Goal: Task Accomplishment & Management: Manage account settings

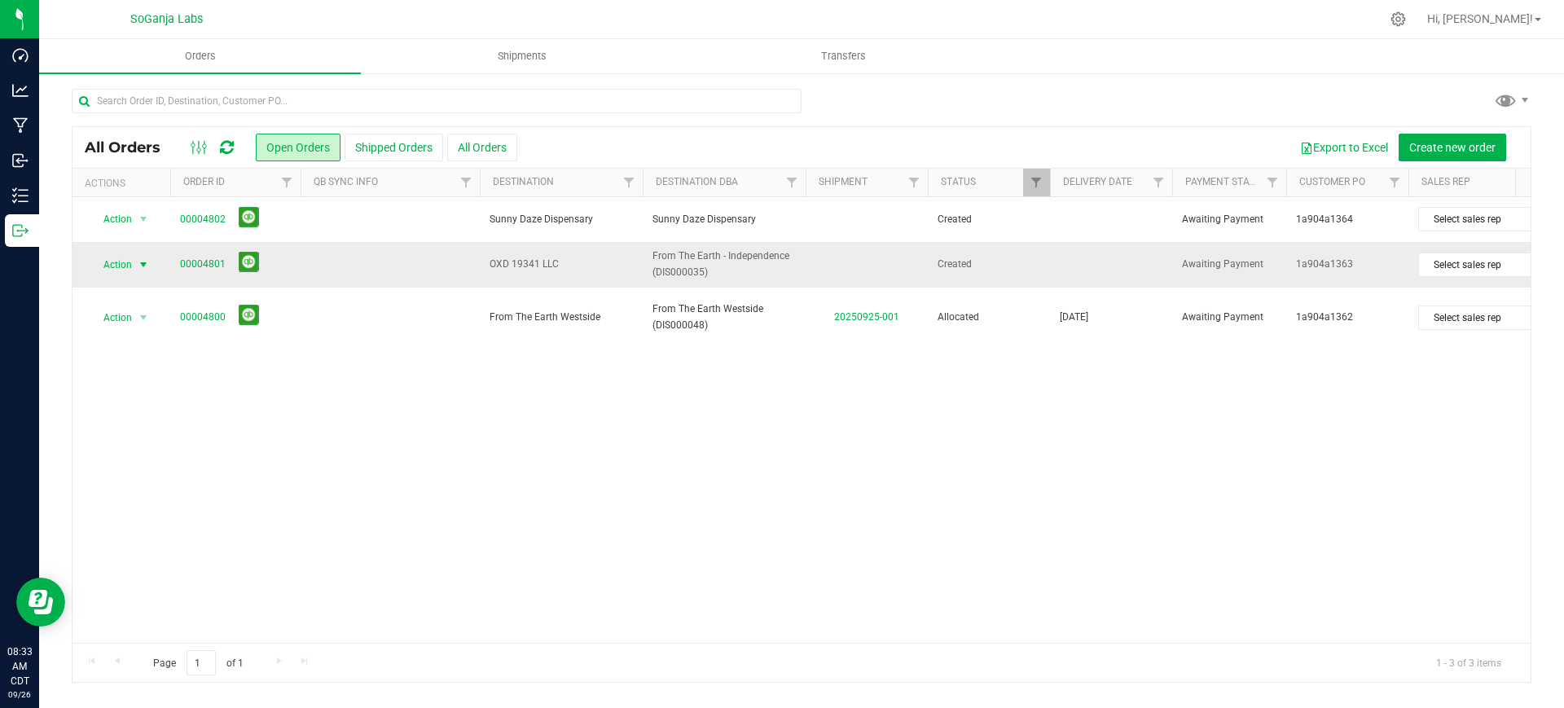
click at [132, 269] on span "Action" at bounding box center [111, 264] width 44 height 23
click at [153, 363] on li "Edit order" at bounding box center [151, 364] width 122 height 24
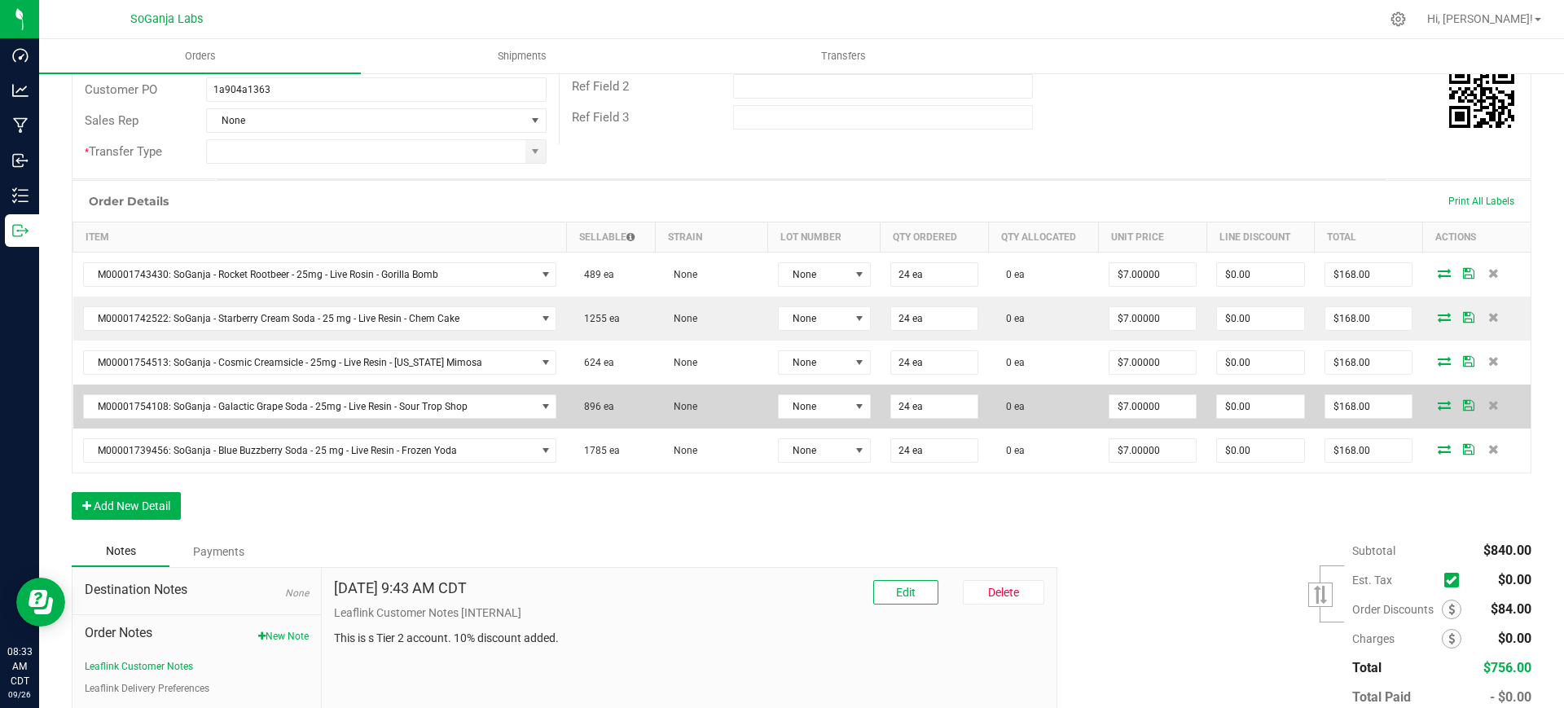
scroll to position [305, 0]
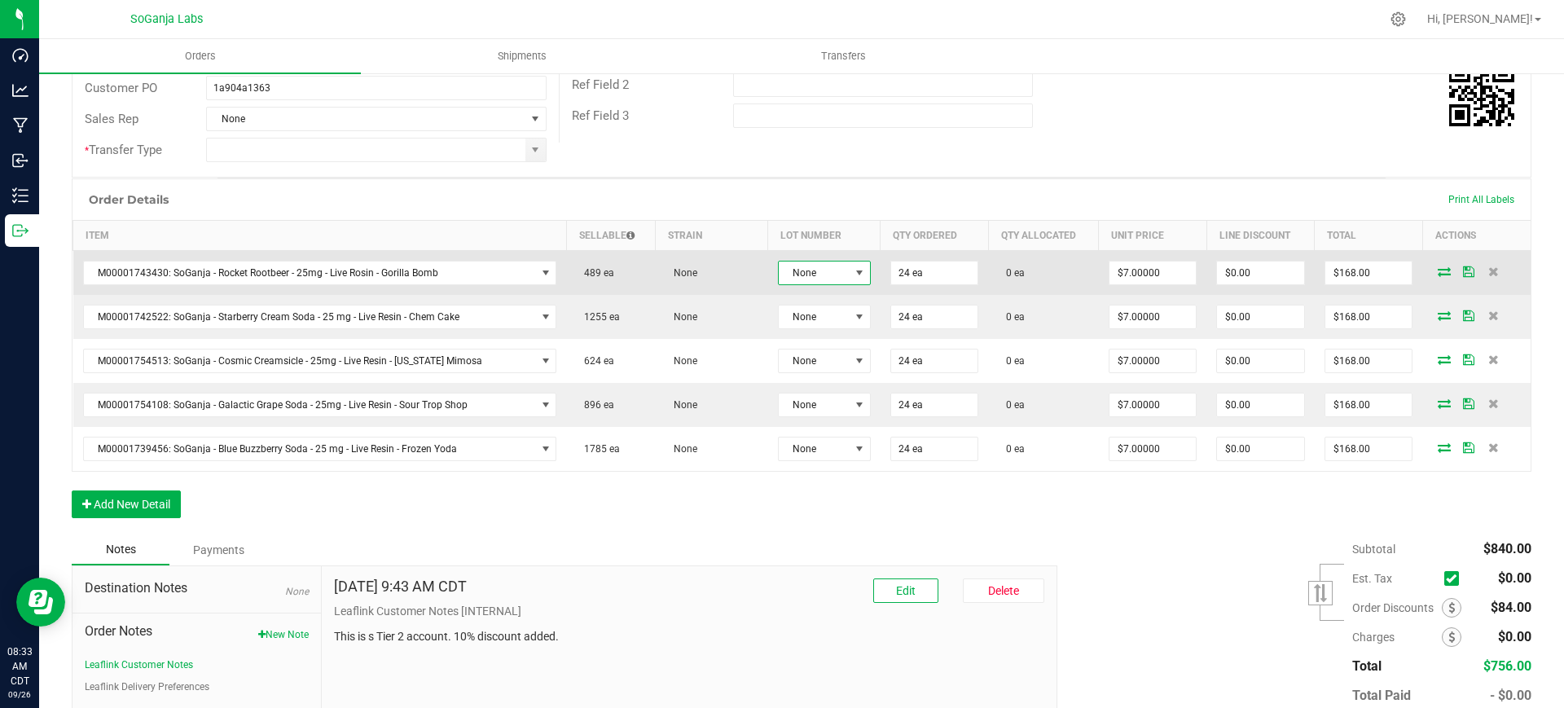
click at [818, 274] on span "None" at bounding box center [814, 272] width 71 height 23
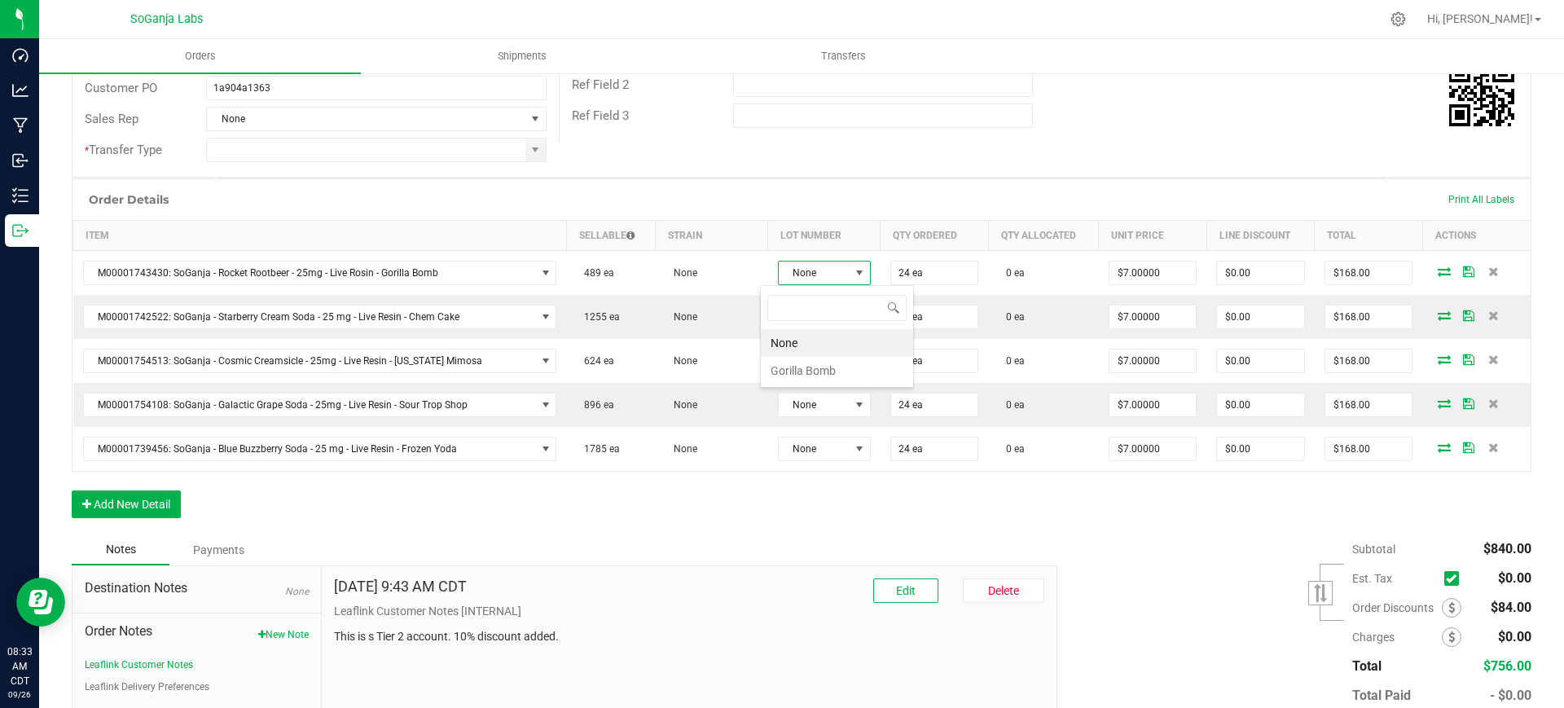
scroll to position [24, 94]
click at [811, 369] on Bomb "Gorilla Bomb" at bounding box center [837, 371] width 152 height 28
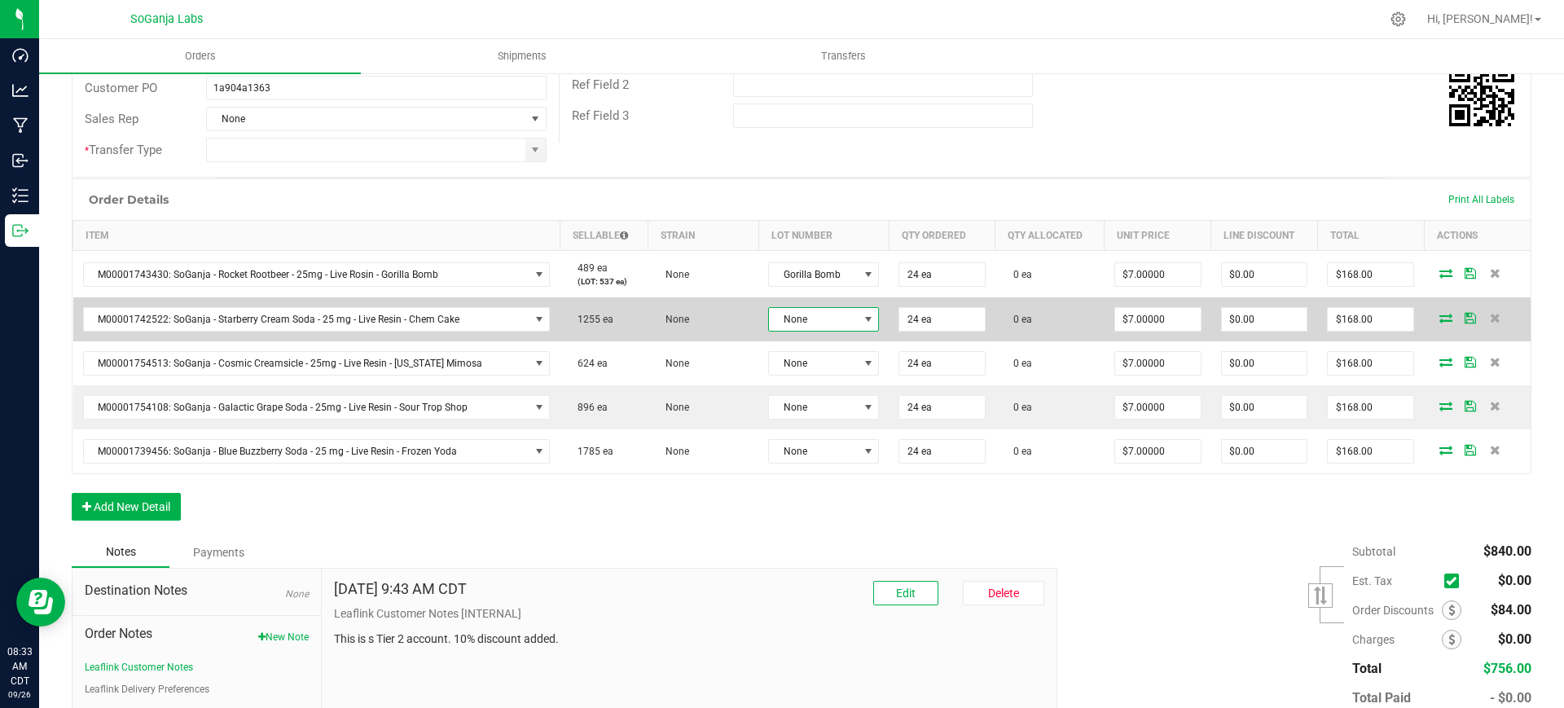
click at [812, 318] on span "None" at bounding box center [813, 319] width 89 height 23
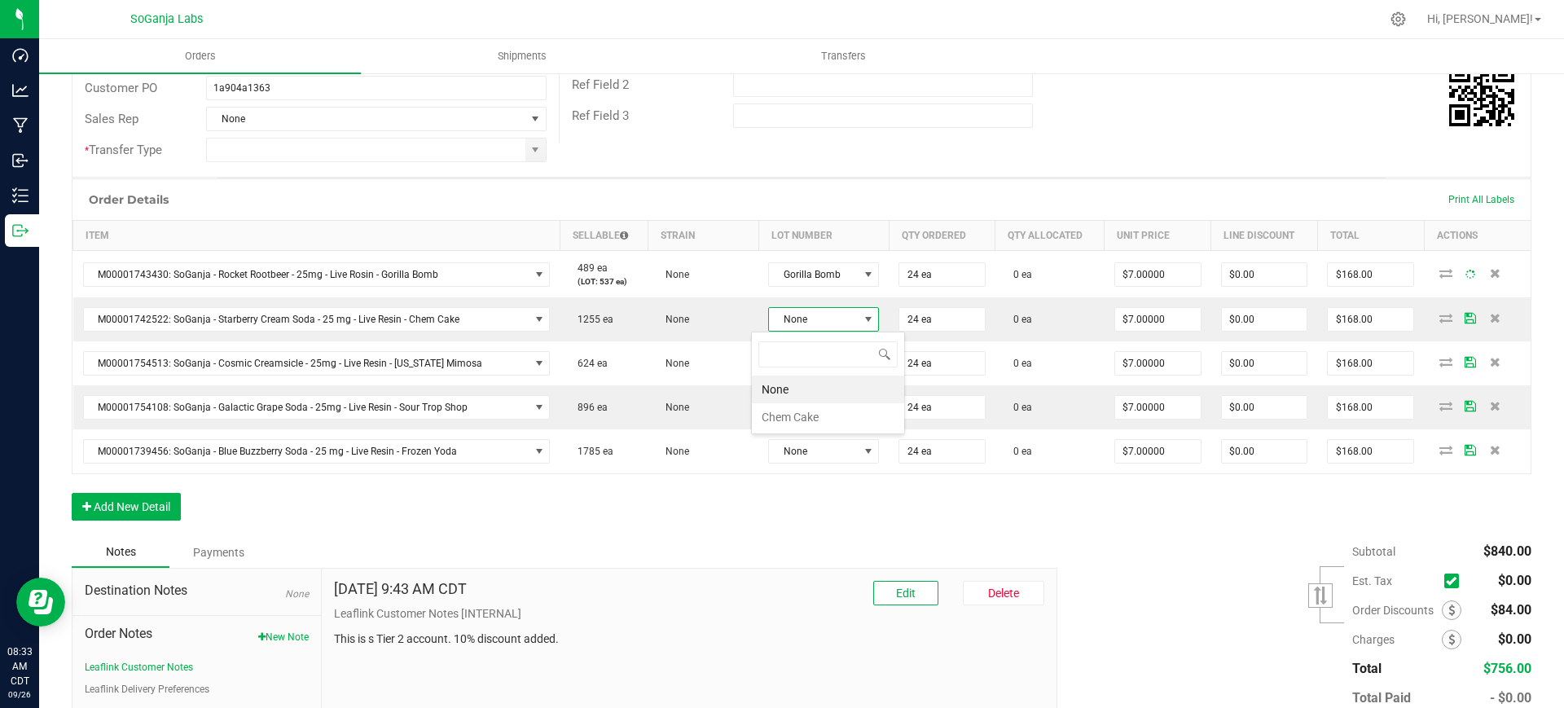
scroll to position [24, 110]
click at [810, 411] on Cake "Chem Cake" at bounding box center [828, 417] width 152 height 28
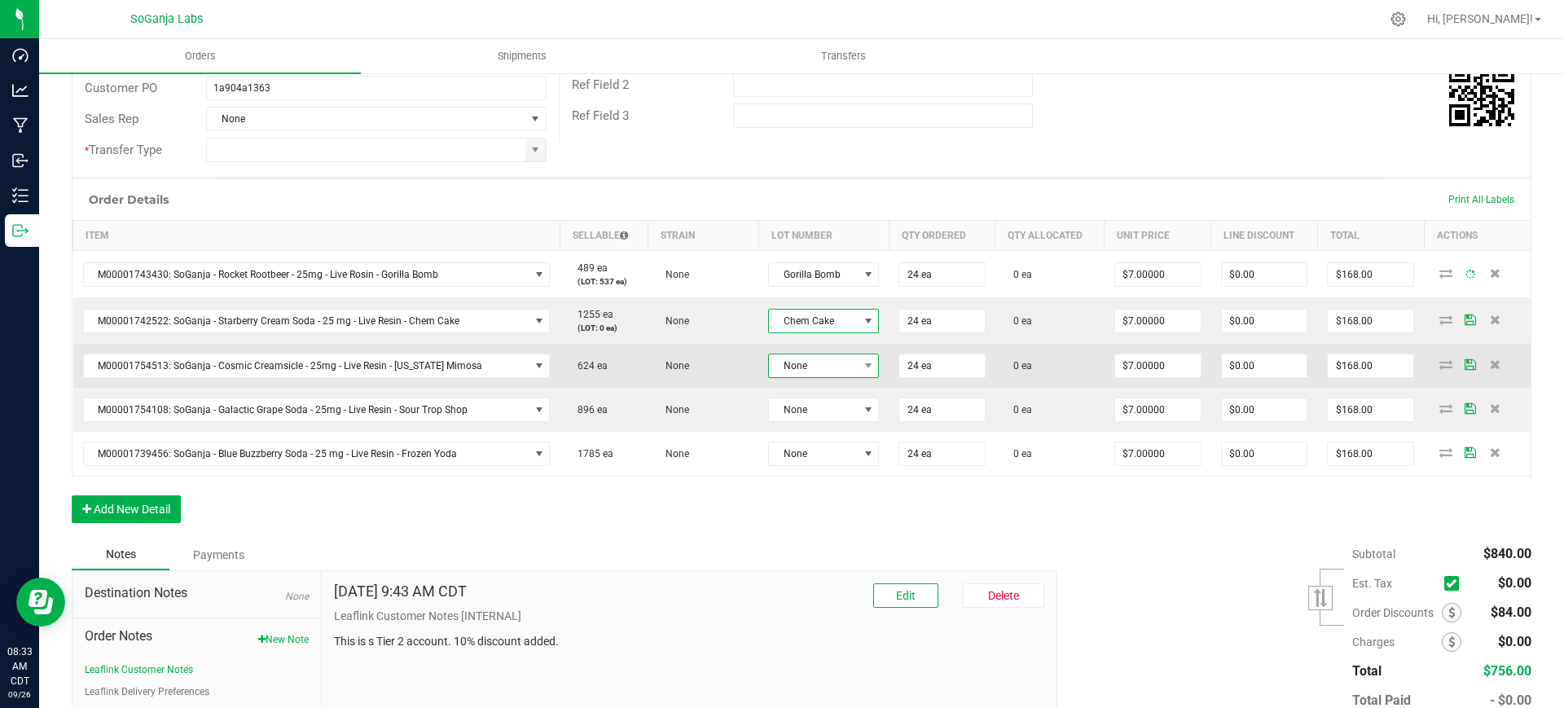
click at [806, 373] on span "None" at bounding box center [813, 365] width 89 height 23
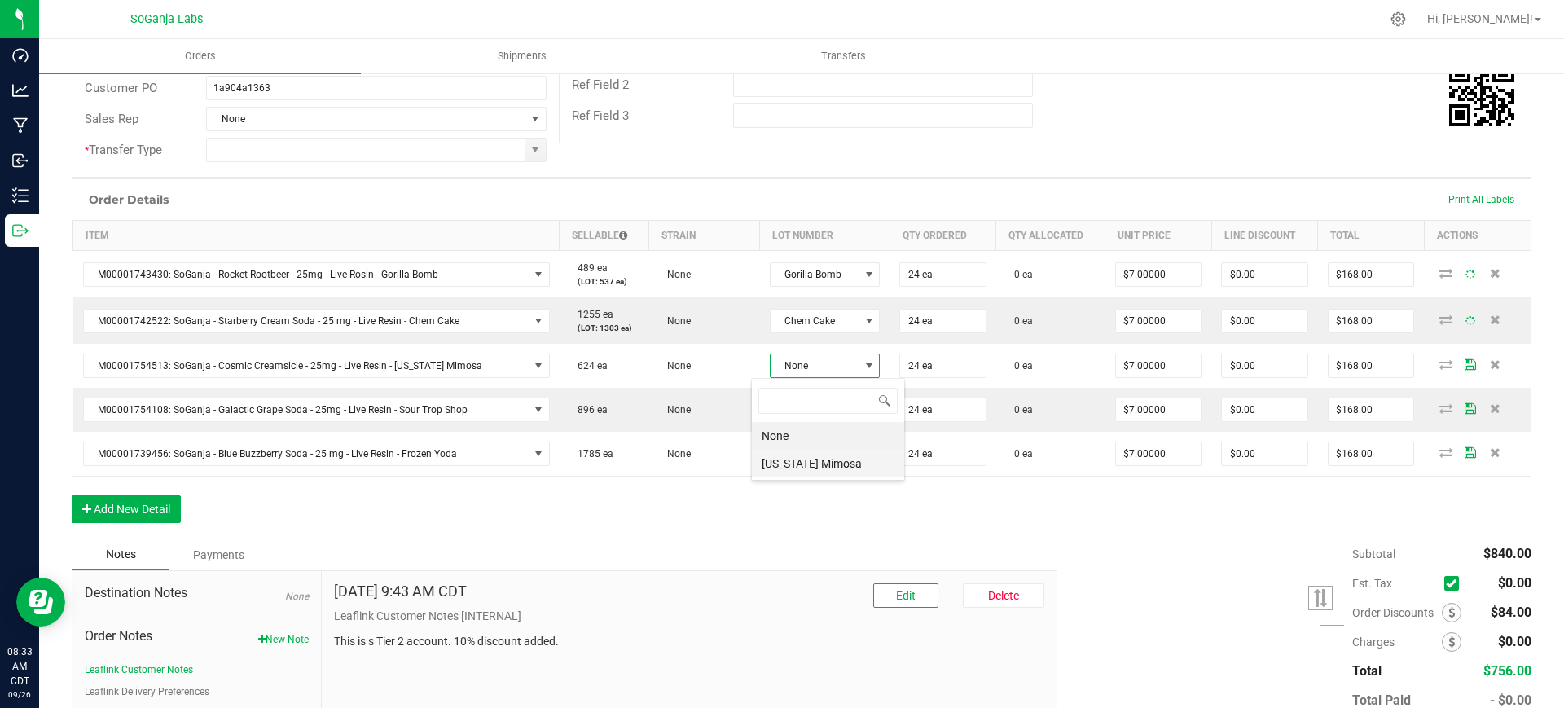
scroll to position [81425, 81340]
click at [822, 462] on Mimosa "[US_STATE] Mimosa" at bounding box center [828, 464] width 152 height 28
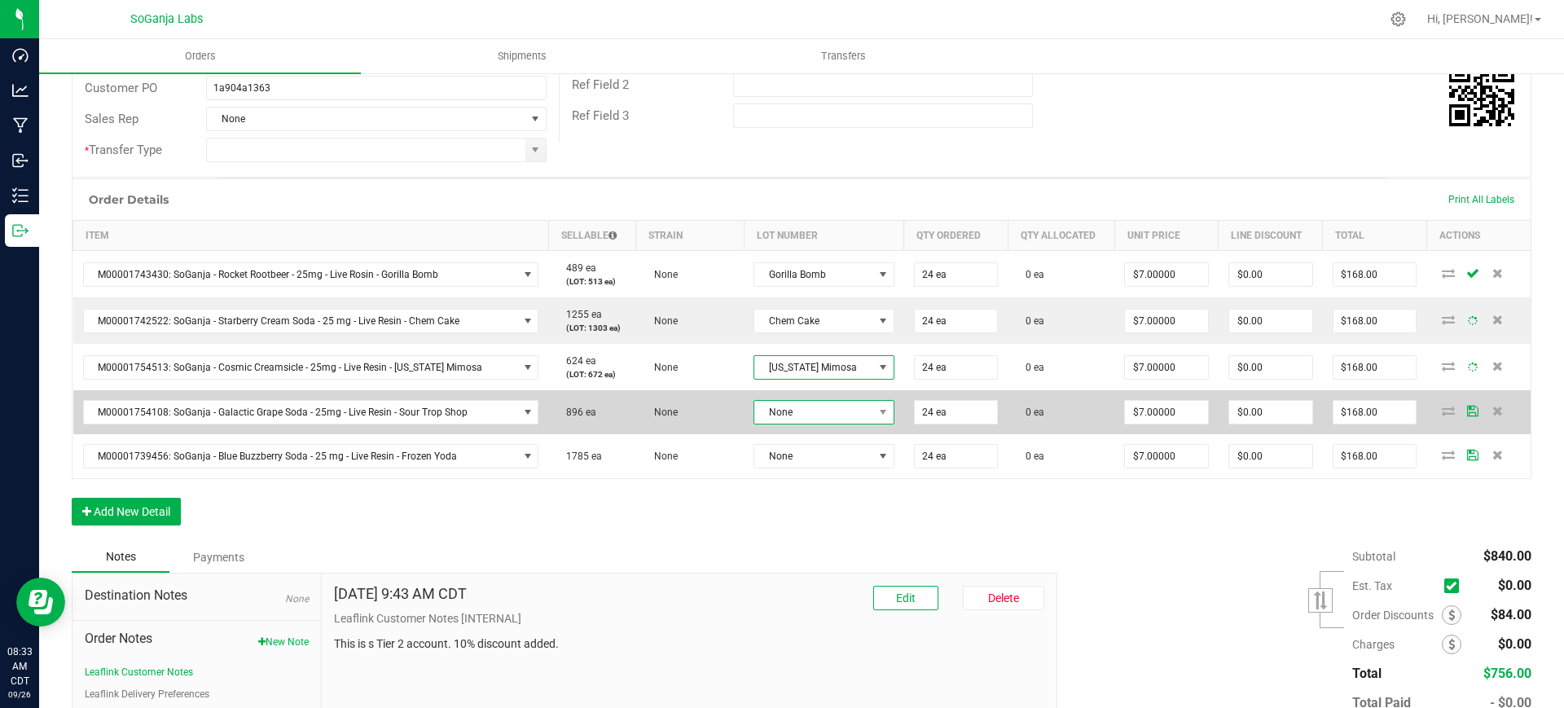
click at [819, 415] on span "None" at bounding box center [813, 412] width 118 height 23
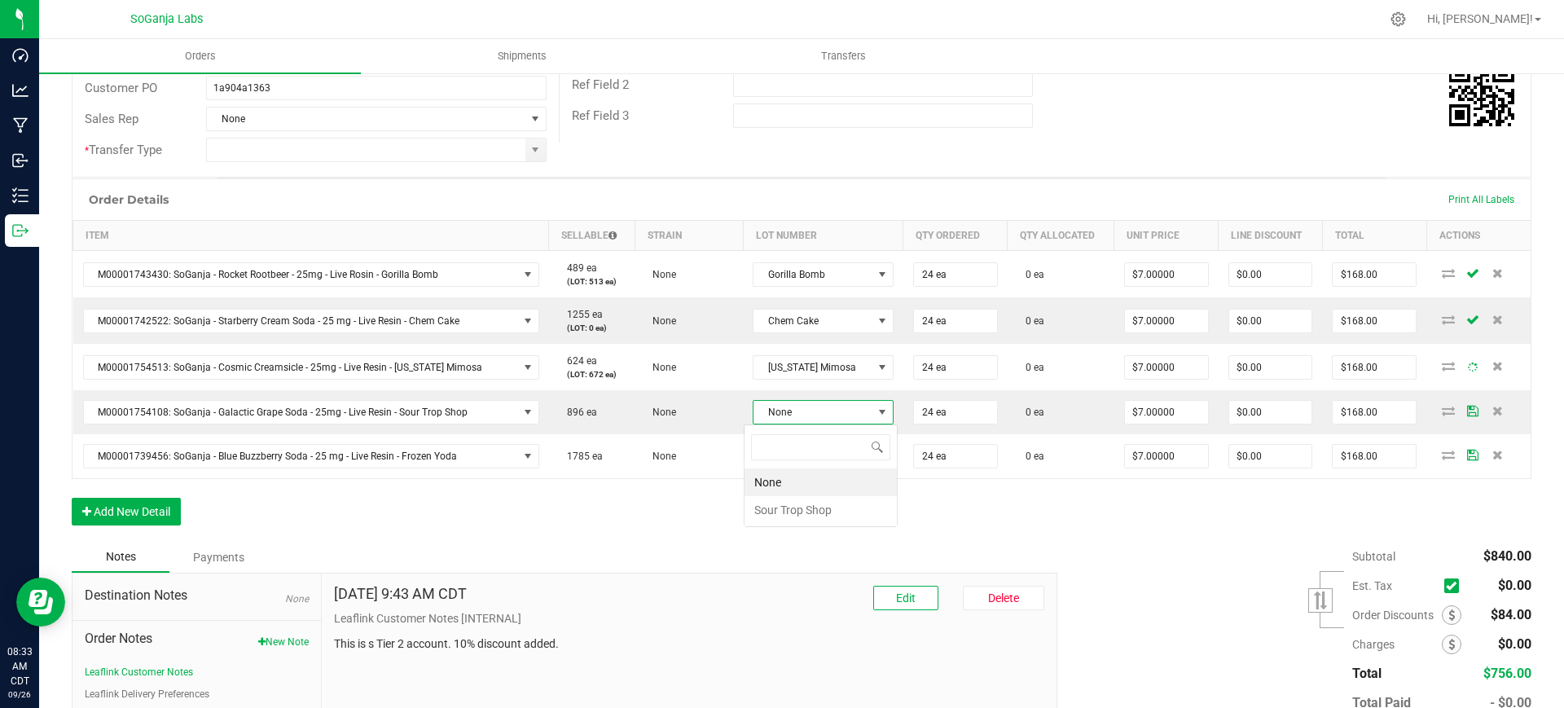
scroll to position [24, 125]
click at [841, 512] on Shop "Sour Trop Shop" at bounding box center [820, 510] width 152 height 28
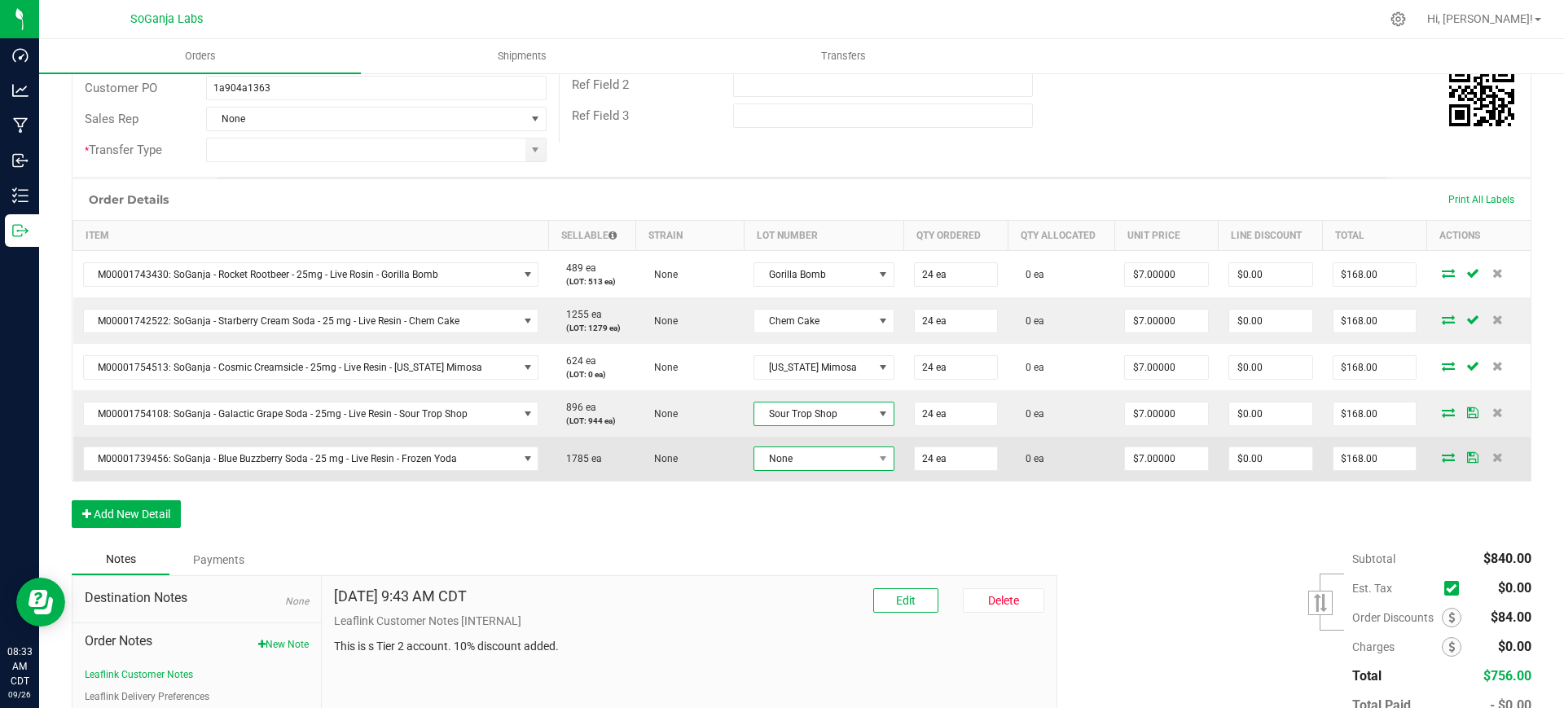
click at [815, 464] on span "None" at bounding box center [813, 458] width 118 height 23
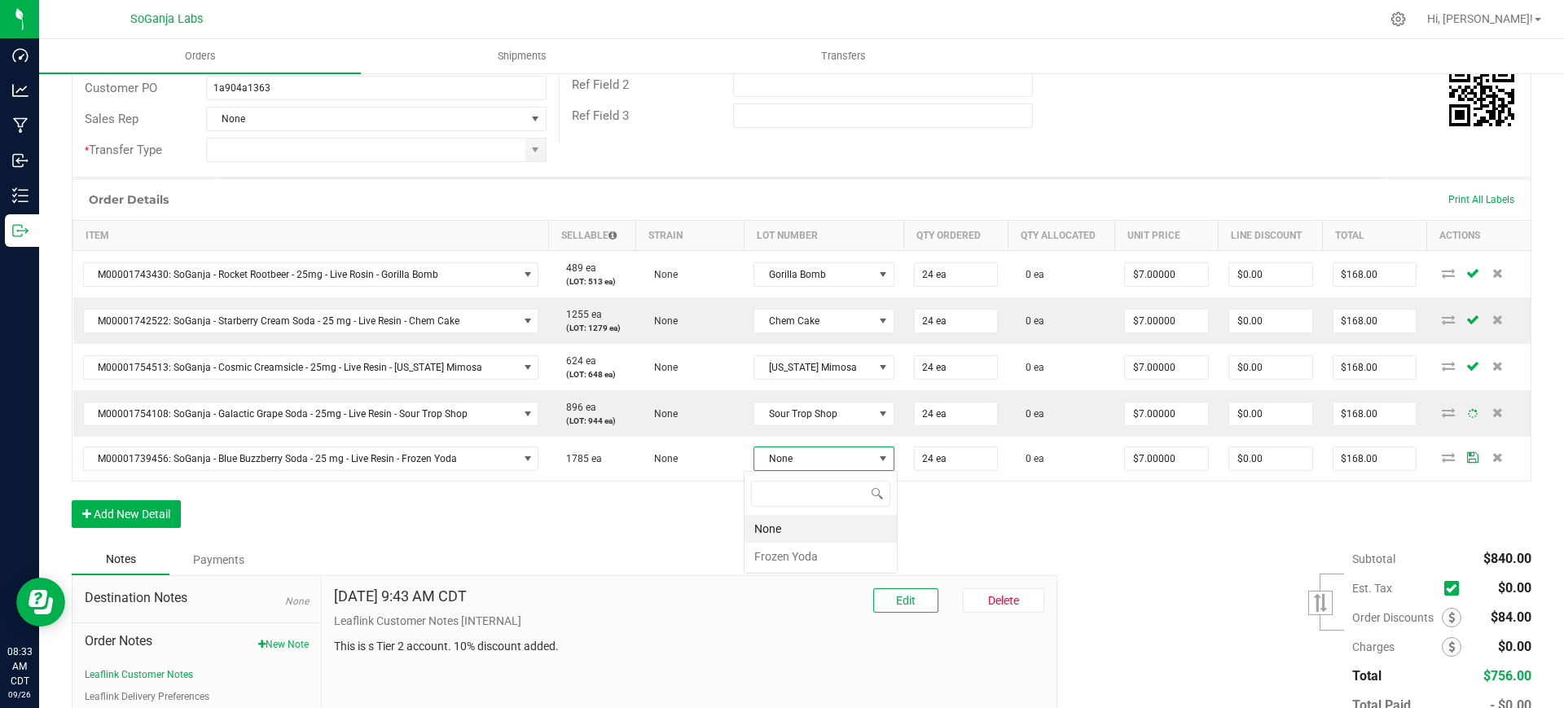
scroll to position [24, 125]
click at [823, 552] on Yoda "Frozen Yoda" at bounding box center [820, 556] width 152 height 28
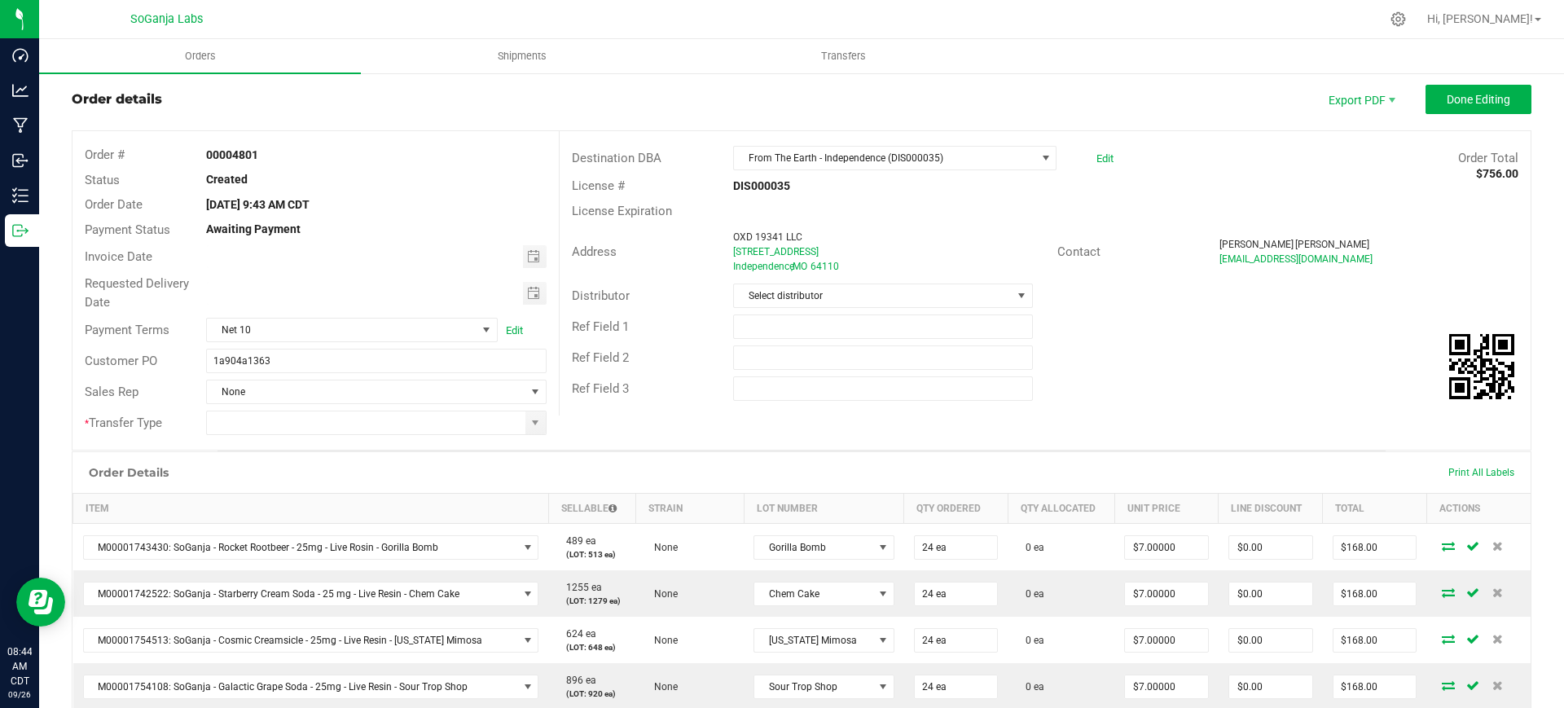
scroll to position [0, 0]
